Goal: Information Seeking & Learning: Stay updated

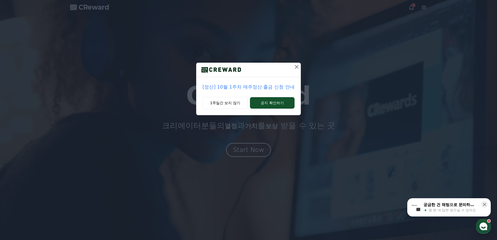
click at [295, 68] on icon at bounding box center [296, 67] width 6 height 6
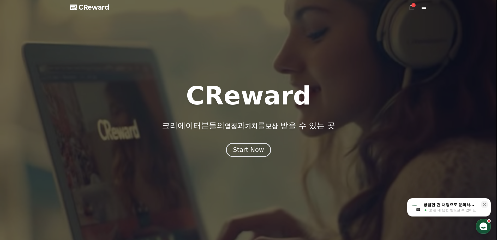
drag, startPoint x: 386, startPoint y: 1, endPoint x: 415, endPoint y: 108, distance: 110.7
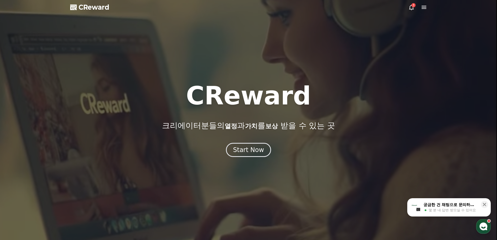
click at [417, 158] on div at bounding box center [248, 120] width 497 height 240
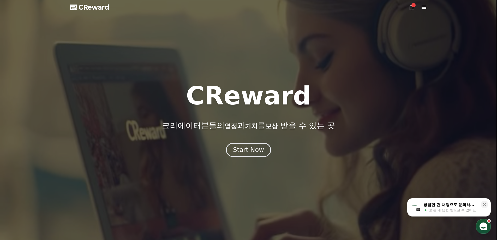
click at [410, 6] on icon at bounding box center [411, 7] width 6 height 6
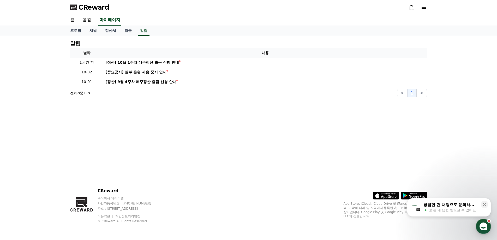
click at [170, 104] on div "알림 날짜 내용 1시간 전 [정산] 10월 1주차 매주정산 출금 신청 안내 10-02 [중요공지] 일부 음원 사용 중지 안내 10-01 [정산…" at bounding box center [248, 105] width 365 height 139
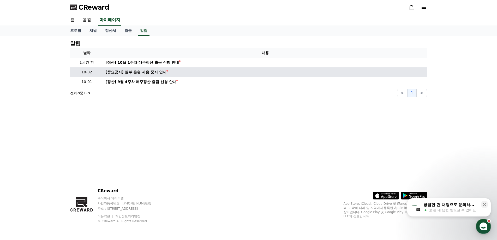
click at [158, 71] on div "[중요공지] 일부 음원 사용 중지 안내" at bounding box center [136, 71] width 61 height 5
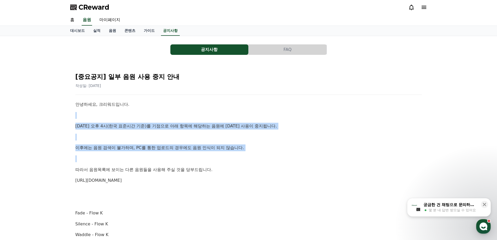
drag, startPoint x: 102, startPoint y: 117, endPoint x: 193, endPoint y: 164, distance: 102.9
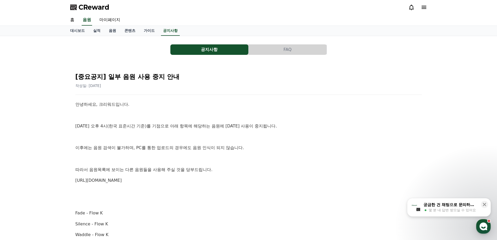
click at [109, 19] on link "마이페이지" at bounding box center [109, 20] width 29 height 11
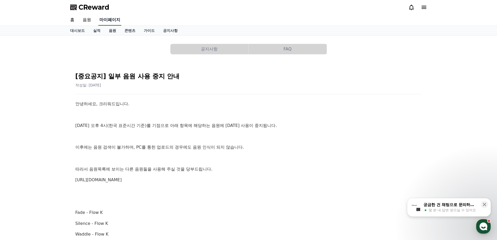
select select "**********"
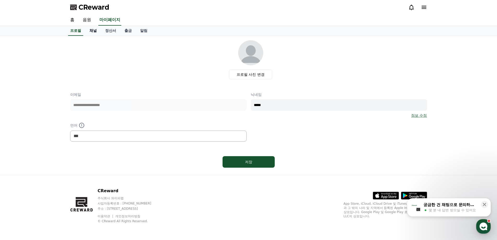
click at [93, 30] on link "채널" at bounding box center [93, 31] width 16 height 10
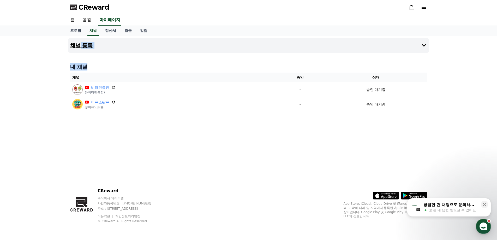
drag, startPoint x: 177, startPoint y: 128, endPoint x: 72, endPoint y: 46, distance: 133.5
click at [72, 46] on div "채널 등록 내 채널 채널 승인 상태 비타민충전 @비타민충전7 - 승인 대기중 이슈또왔슈 @이슈또왔슈 - 승인 대기중" at bounding box center [248, 105] width 365 height 139
click at [44, 41] on div "채널 등록 내 채널 채널 승인 상태 비타민충전 @비타민충전7 - 승인 대기중 이슈또왔슈 @이슈또왔슈 - 승인 대기중" at bounding box center [248, 105] width 497 height 139
